Goal: Entertainment & Leisure: Browse casually

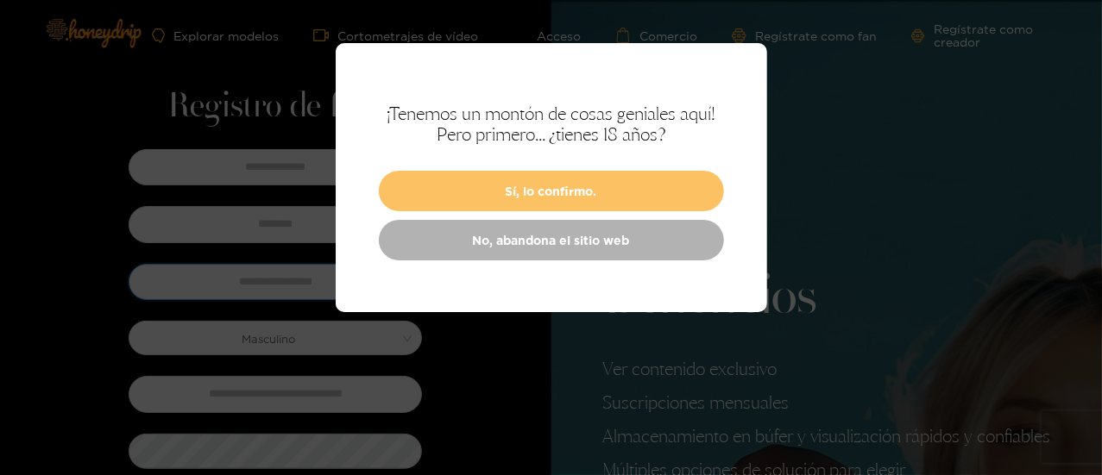
type input "********"
click at [562, 194] on font "Sí, lo confirmo." at bounding box center [551, 191] width 91 height 13
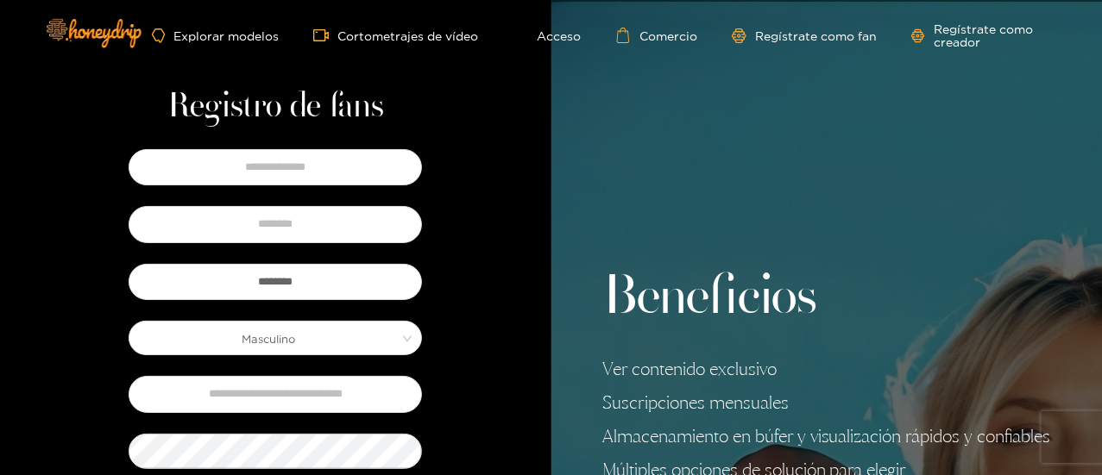
click at [470, 239] on div "Registro de fans ******** Masculino ¿Quieres recibir un SMS que te actualice so…" at bounding box center [275, 447] width 551 height 895
click at [236, 30] on font "Explorar modelos" at bounding box center [225, 35] width 105 height 13
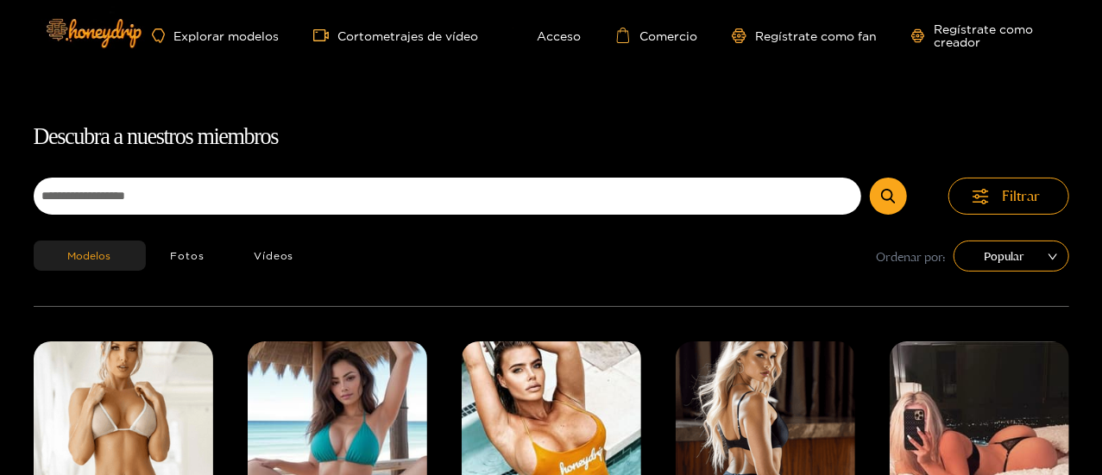
click at [437, 301] on div "Modelos Fotos Vídeos Ordenar por: Popular" at bounding box center [551, 274] width 1035 height 66
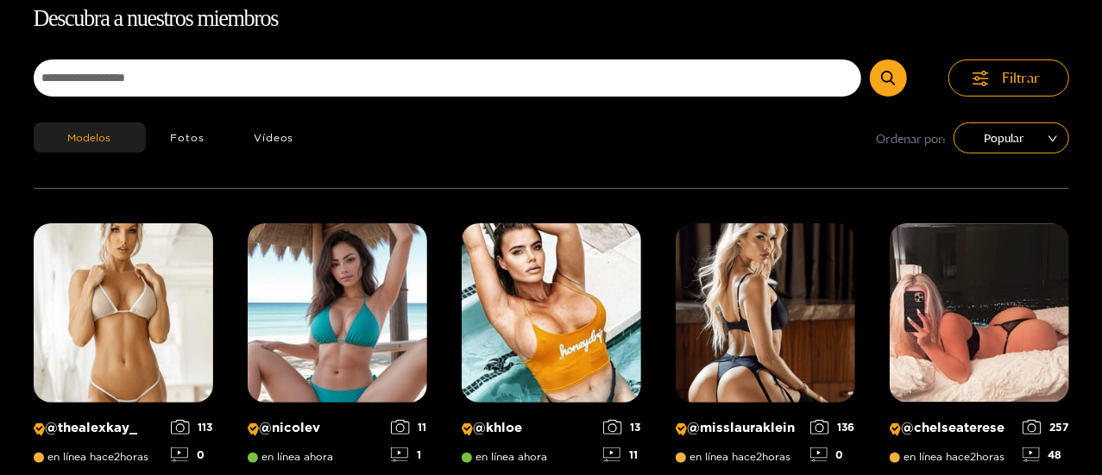
scroll to position [142, 0]
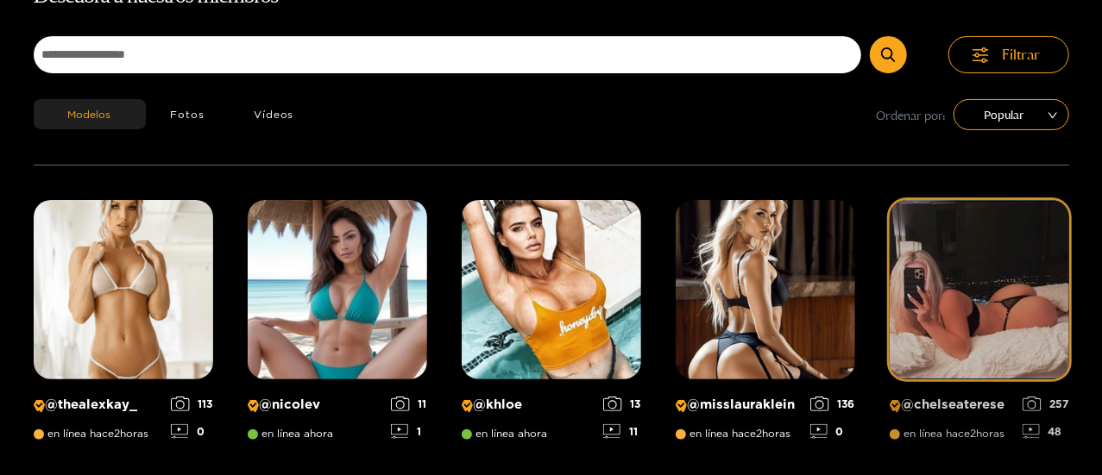
click at [965, 275] on img at bounding box center [979, 289] width 179 height 179
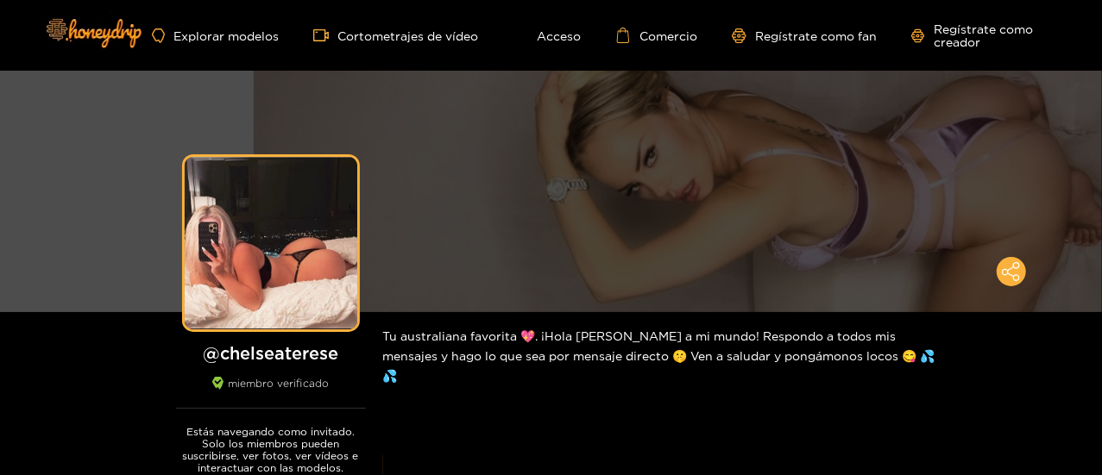
click at [564, 391] on div "Tu australiana favorita 💖. ¡Hola [PERSON_NAME] a mi mundo! Respondo a todos mis…" at bounding box center [663, 355] width 561 height 87
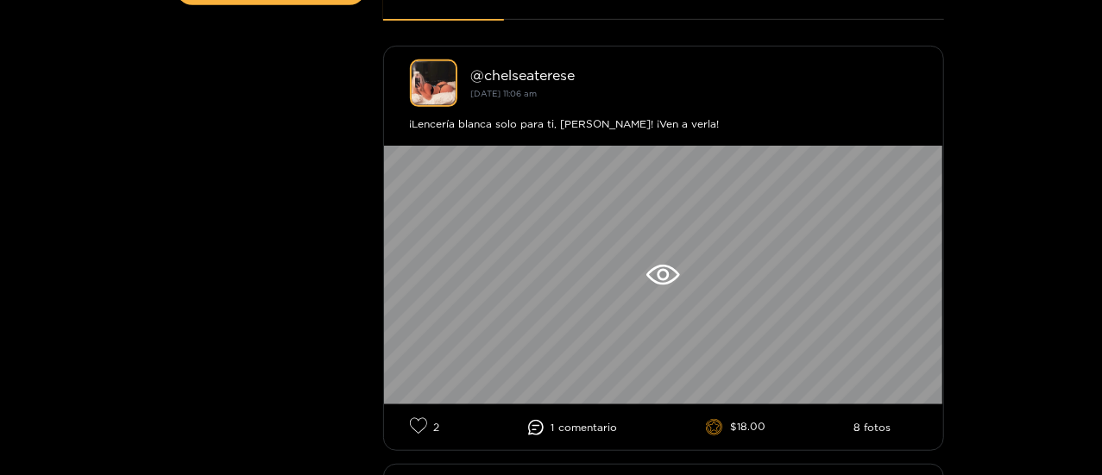
scroll to position [621, 0]
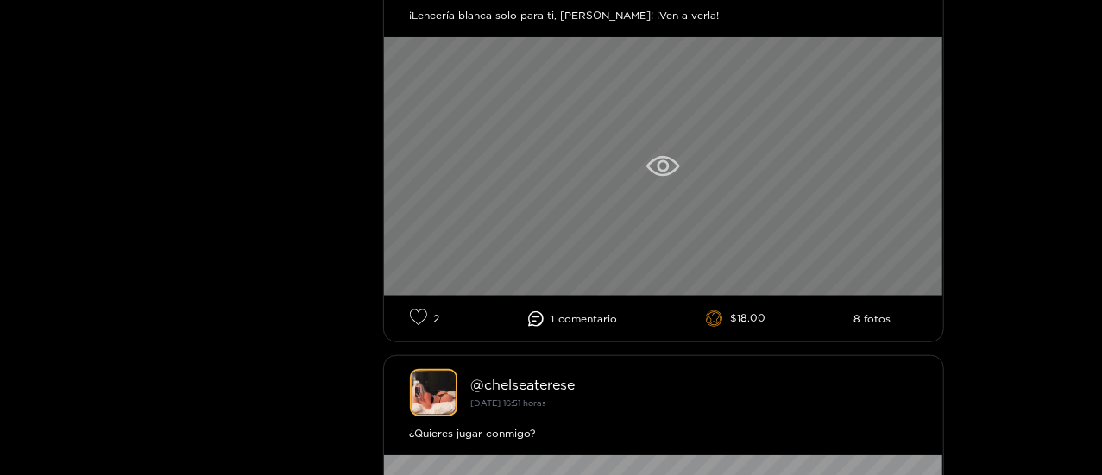
click at [701, 162] on div at bounding box center [663, 166] width 559 height 259
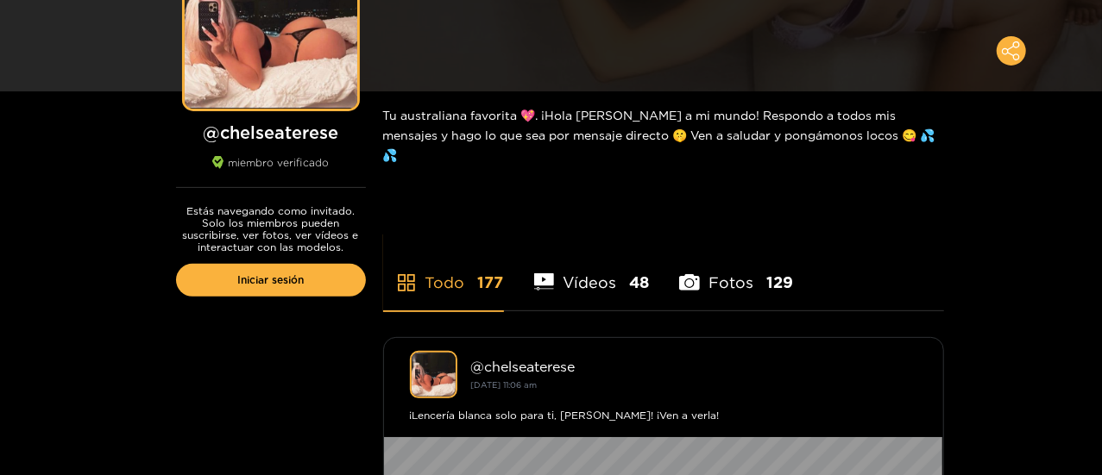
scroll to position [242, 0]
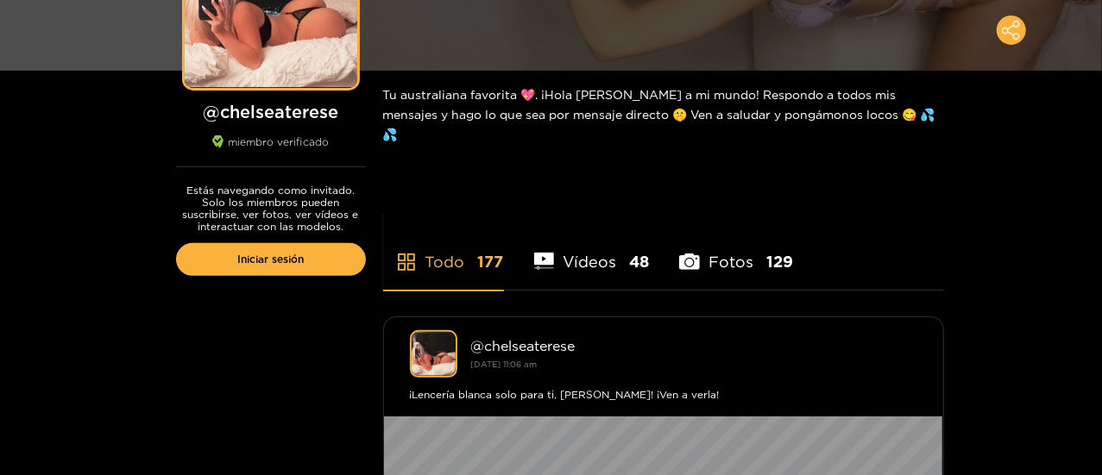
click at [570, 263] on font "Vídeos" at bounding box center [589, 261] width 53 height 17
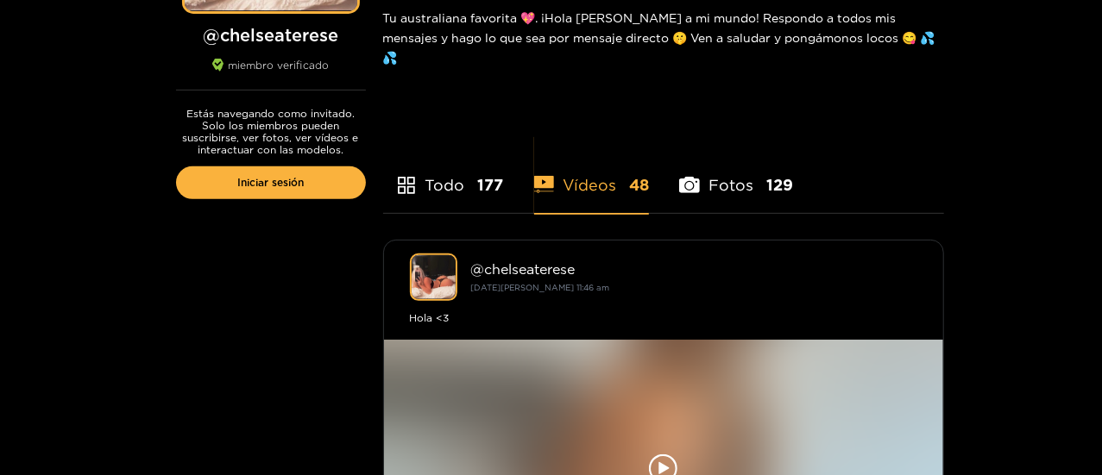
scroll to position [276, 0]
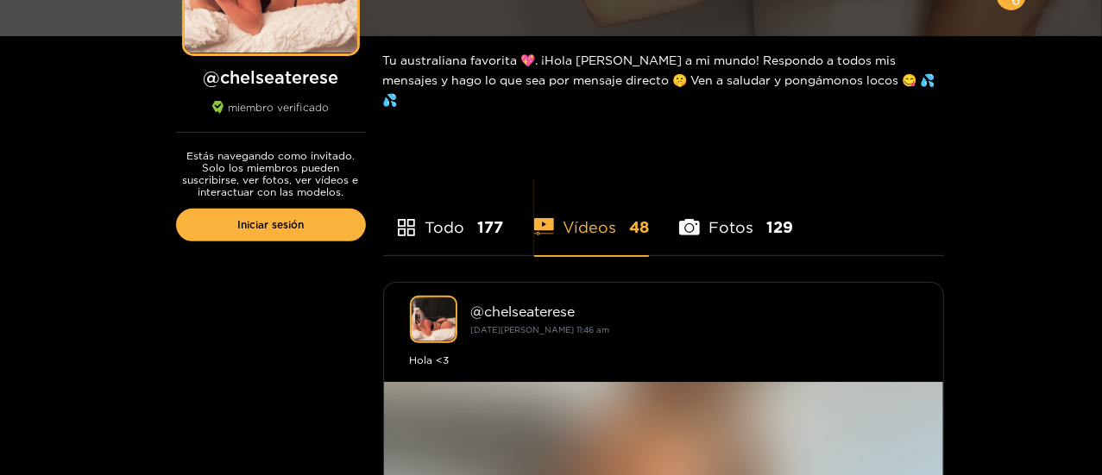
click at [746, 229] on font "Fotos" at bounding box center [730, 226] width 45 height 17
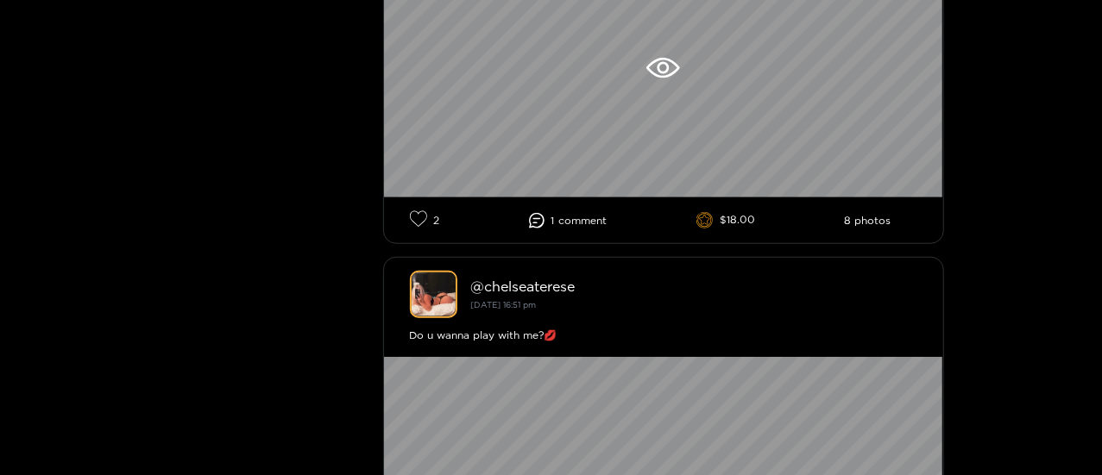
scroll to position [759, 0]
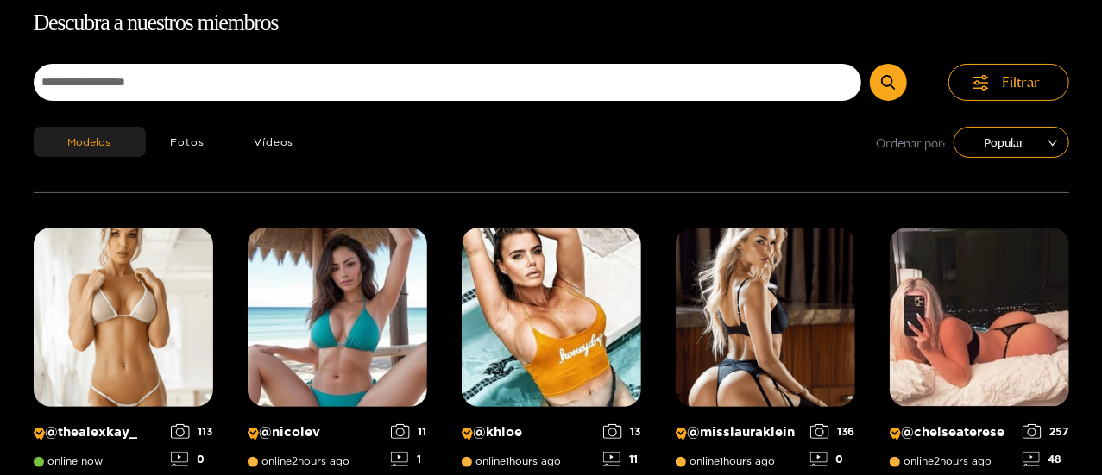
scroll to position [110, 0]
